Goal: Task Accomplishment & Management: Use online tool/utility

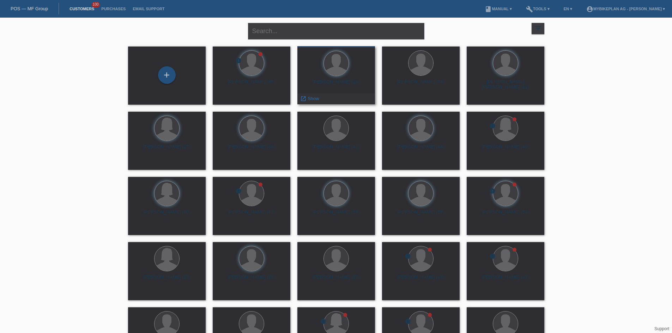
click at [322, 97] on div "launch Show" at bounding box center [336, 99] width 77 height 11
click at [312, 97] on span "Show" at bounding box center [314, 98] width 12 height 5
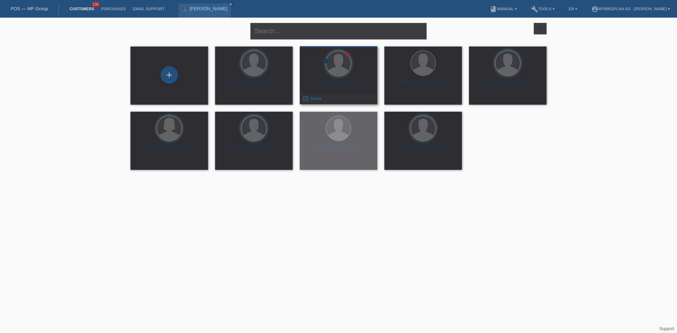
click at [337, 78] on div "error [PERSON_NAME] (35) launch Show" at bounding box center [339, 75] width 78 height 58
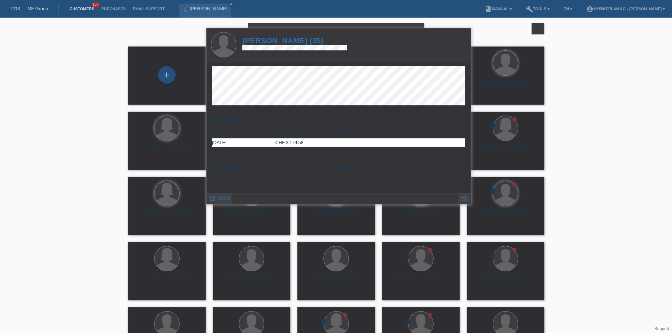
click at [278, 37] on h1 "[PERSON_NAME] (35)" at bounding box center [294, 40] width 104 height 9
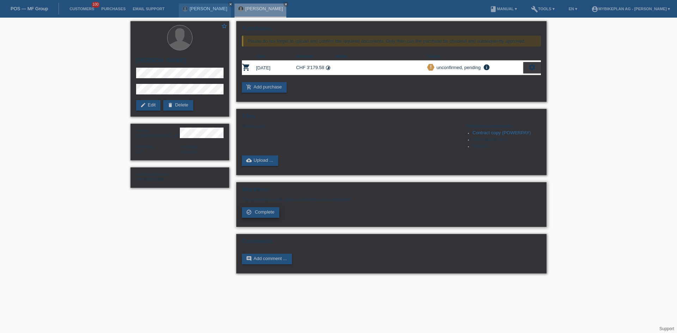
click at [266, 211] on span "Complete" at bounding box center [265, 212] width 20 height 5
